Goal: Navigation & Orientation: Find specific page/section

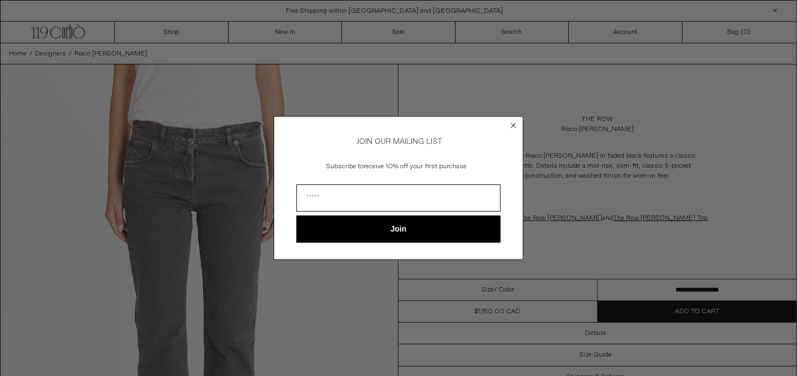
click at [510, 123] on circle "Close dialog" at bounding box center [513, 125] width 11 height 11
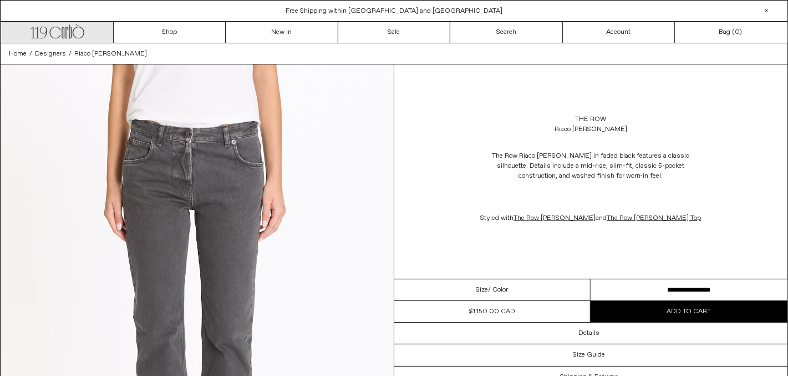
click at [64, 33] on icon at bounding box center [63, 32] width 3 height 11
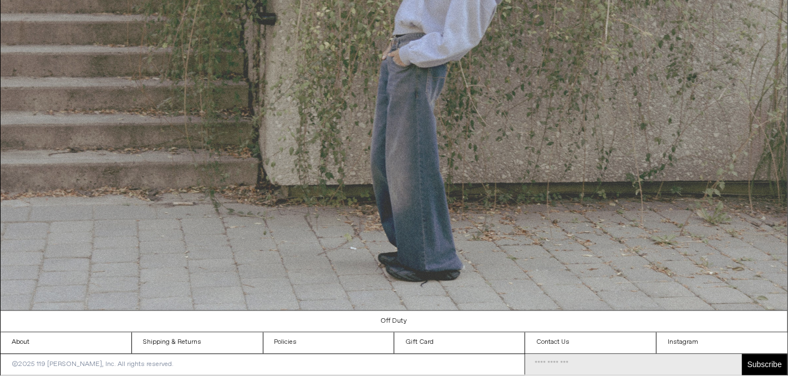
scroll to position [1206, 0]
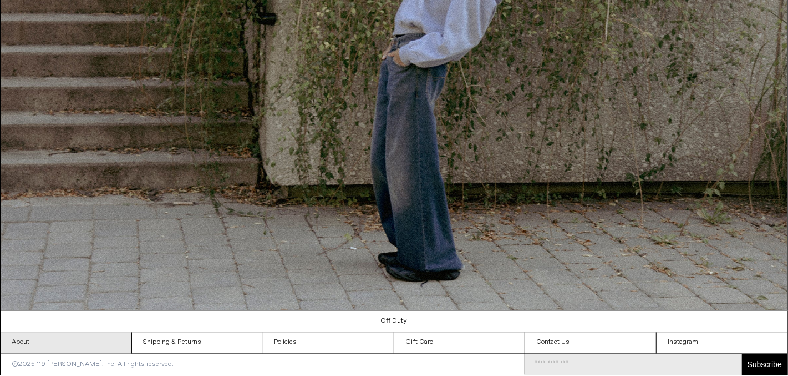
click at [88, 337] on link "About" at bounding box center [66, 342] width 131 height 21
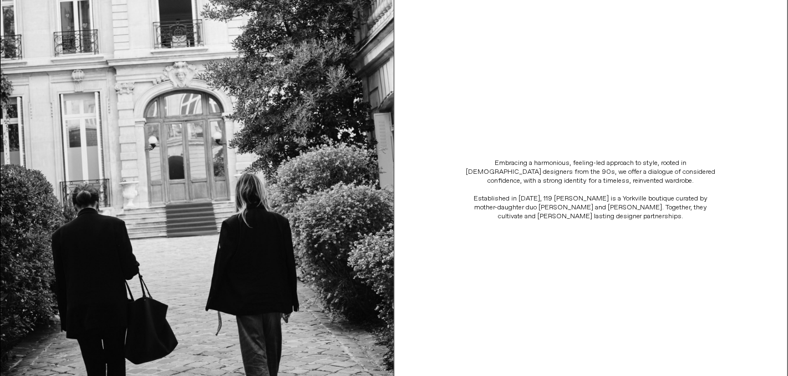
scroll to position [313, 0]
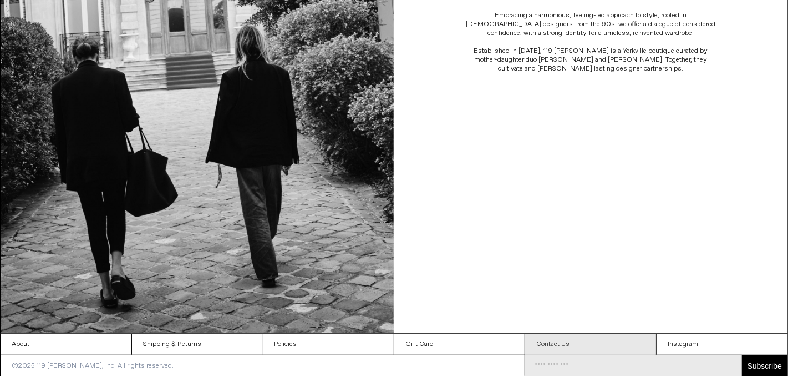
click at [551, 345] on link "Contact Us" at bounding box center [590, 343] width 131 height 21
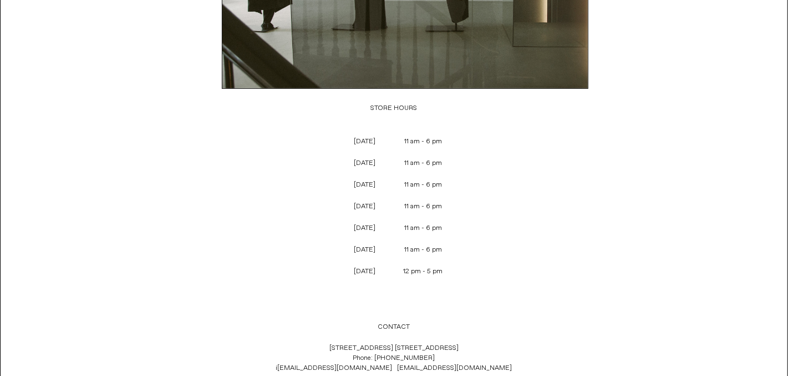
scroll to position [52, 0]
